Goal: Task Accomplishment & Management: Manage account settings

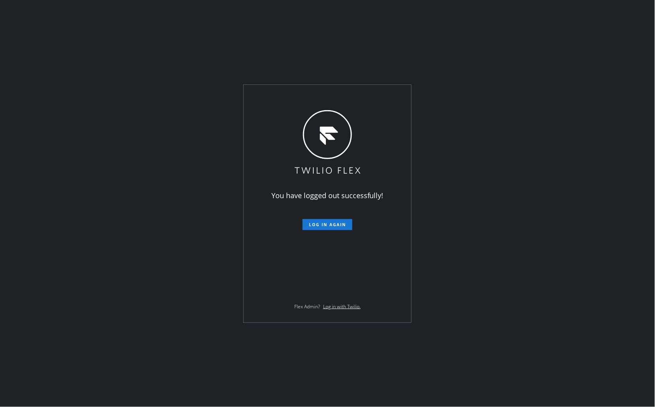
click at [490, 215] on div "You have logged out successfully! Log in again Flex Admin? Log in with Twilio." at bounding box center [327, 203] width 655 height 407
click at [331, 228] on button "Log in again" at bounding box center [328, 224] width 50 height 11
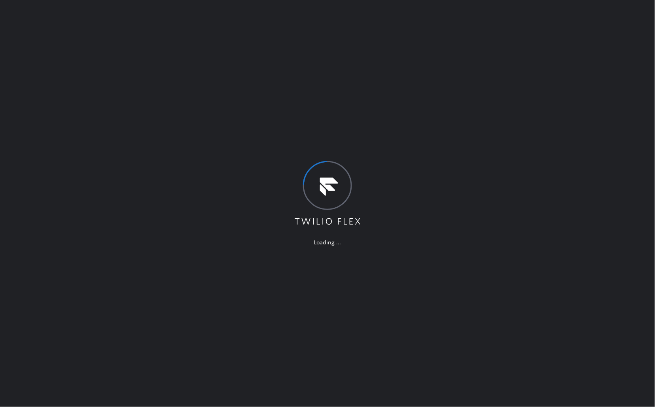
click at [506, 251] on div "Loading ..." at bounding box center [327, 203] width 655 height 407
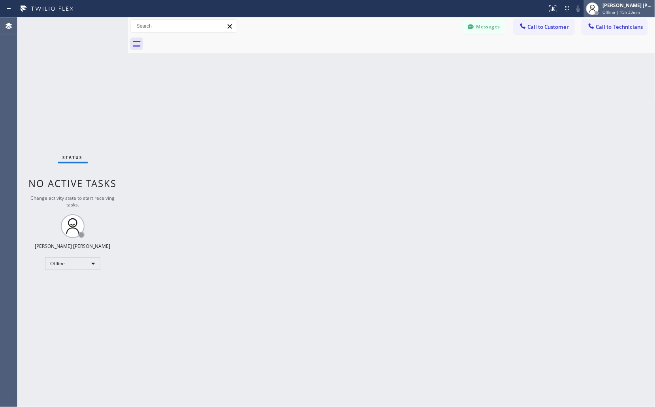
click at [590, 8] on div "Ianne Charisse Cambal" at bounding box center [628, 5] width 50 height 7
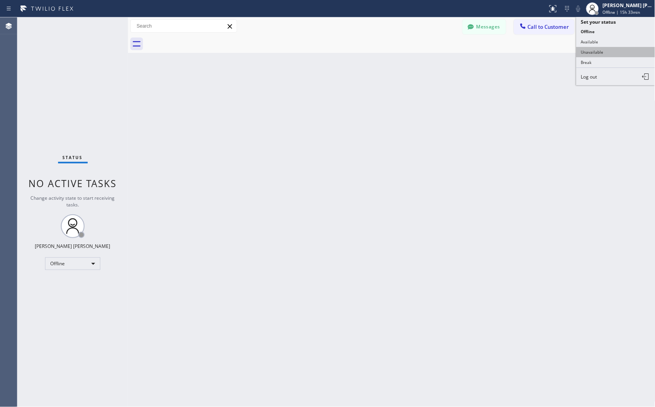
click at [590, 53] on button "Unavailable" at bounding box center [616, 52] width 79 height 10
